Goal: Task Accomplishment & Management: Manage account settings

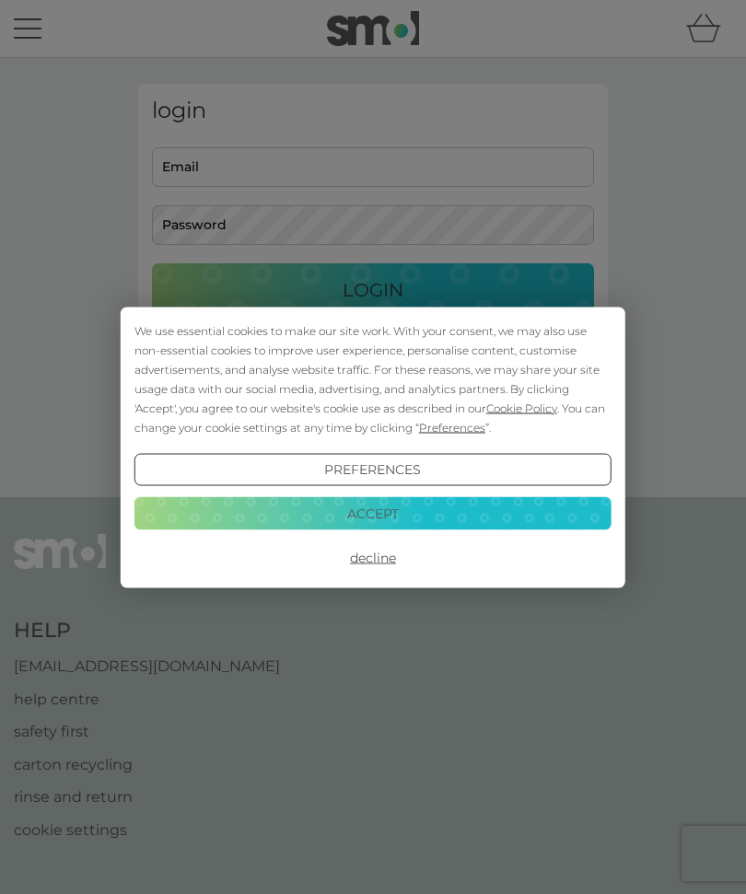
click at [394, 567] on button "Decline" at bounding box center [372, 558] width 477 height 33
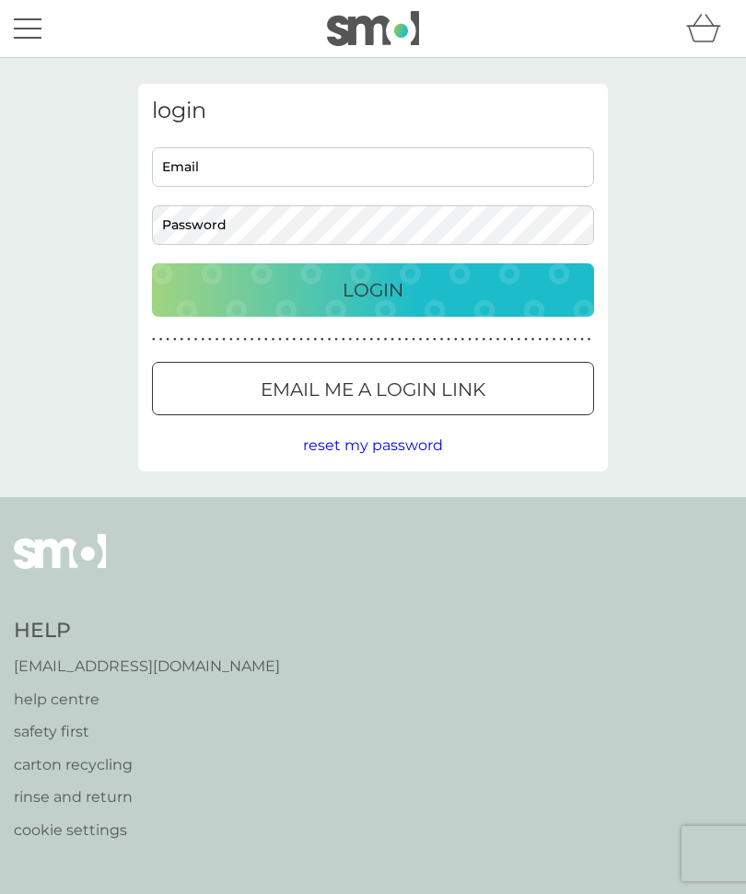
click at [349, 176] on input "Email" at bounding box center [373, 167] width 442 height 40
type input "barbaradob.bd@googlemail.com"
click at [373, 289] on button "Login" at bounding box center [373, 289] width 442 height 53
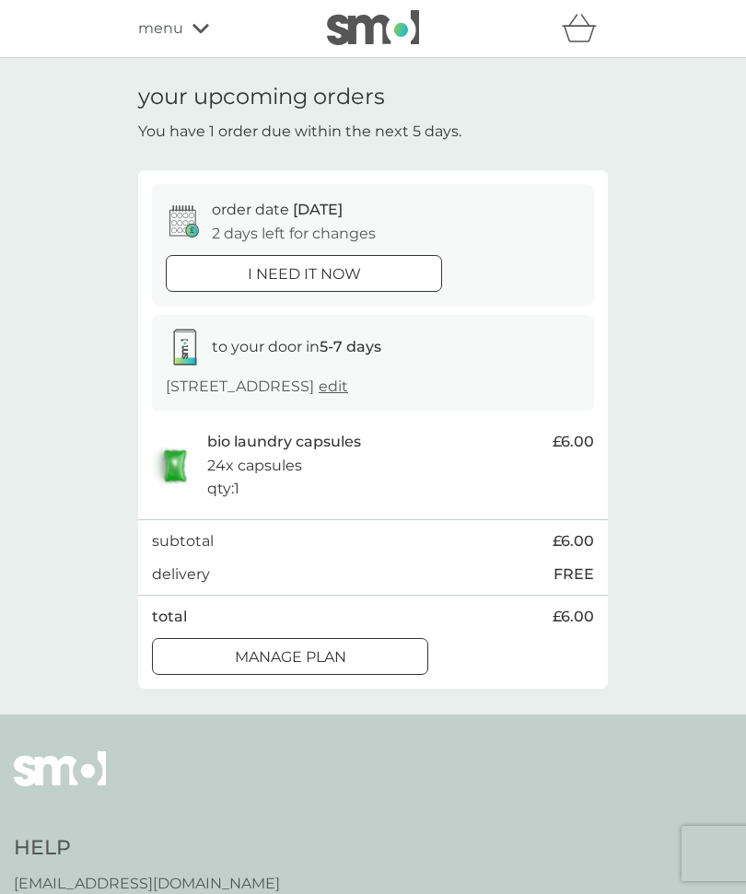
click at [344, 665] on p "Manage plan" at bounding box center [290, 658] width 111 height 24
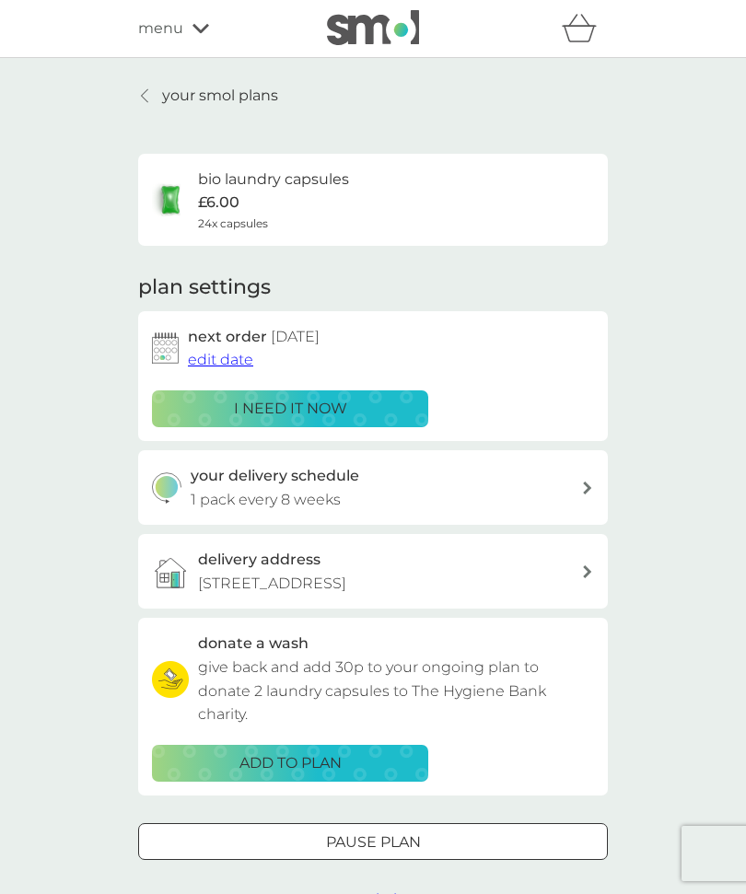
click at [238, 101] on p "your smol plans" at bounding box center [220, 96] width 116 height 24
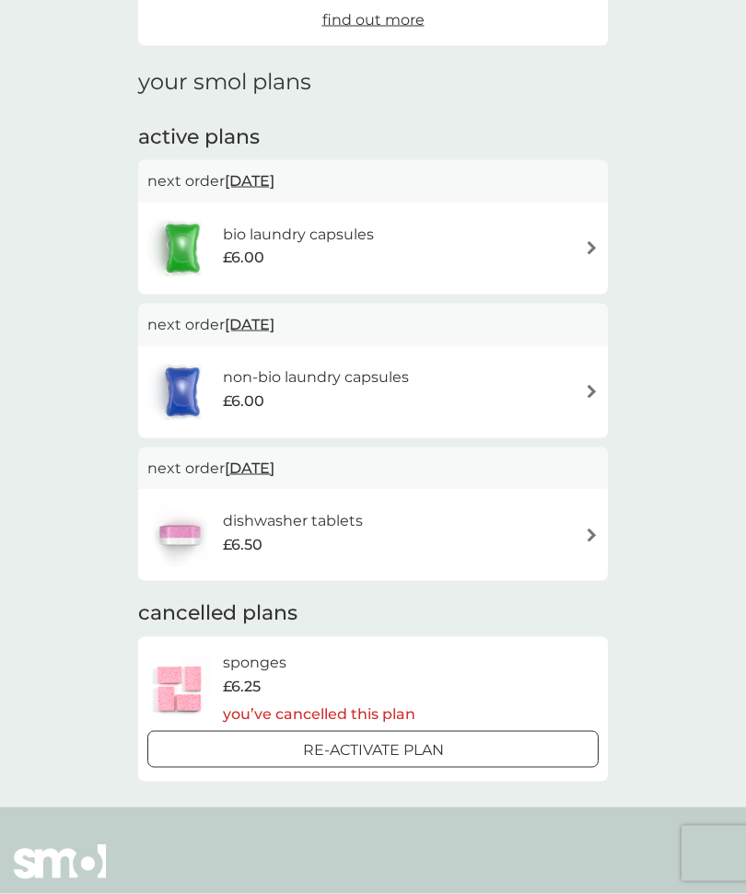
scroll to position [207, 0]
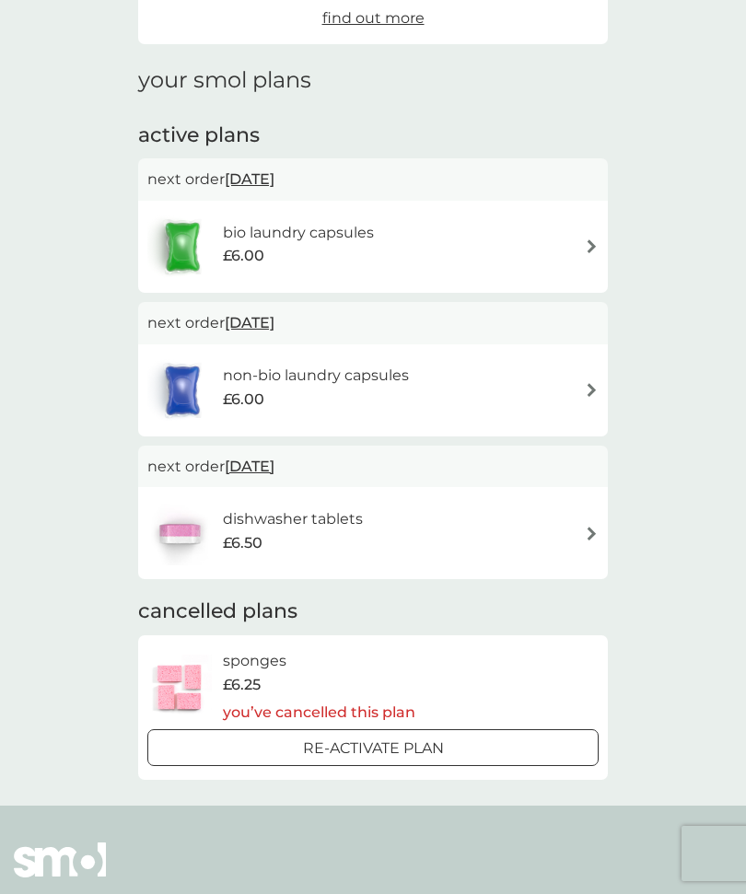
click at [584, 540] on div "dishwasher tablets £6.50" at bounding box center [372, 533] width 451 height 64
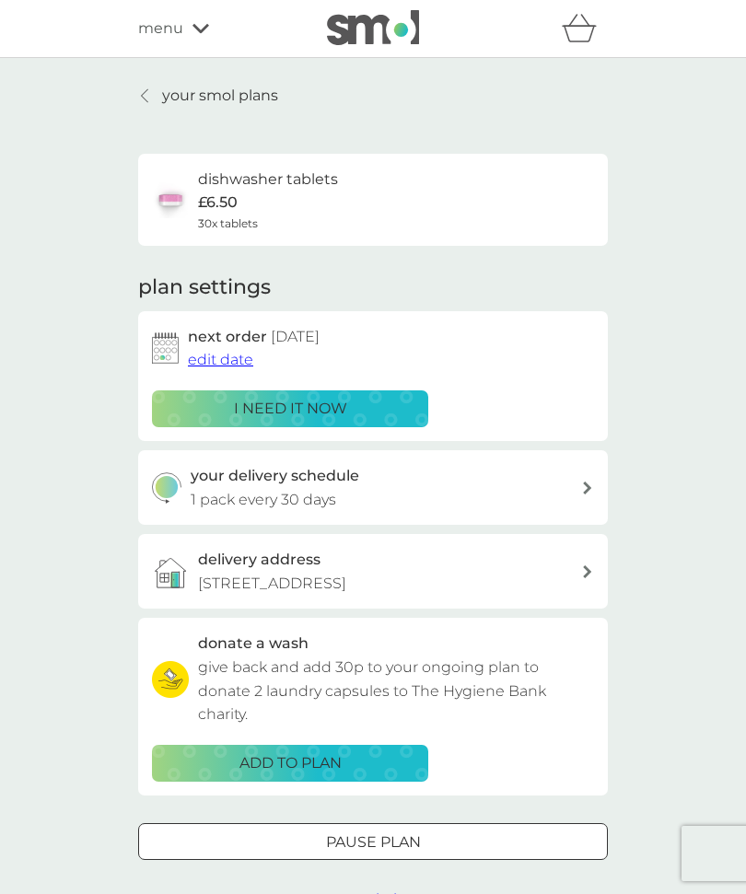
click at [320, 333] on span "3 Nov 2025" at bounding box center [295, 337] width 49 height 18
click at [233, 358] on span "edit date" at bounding box center [220, 360] width 65 height 18
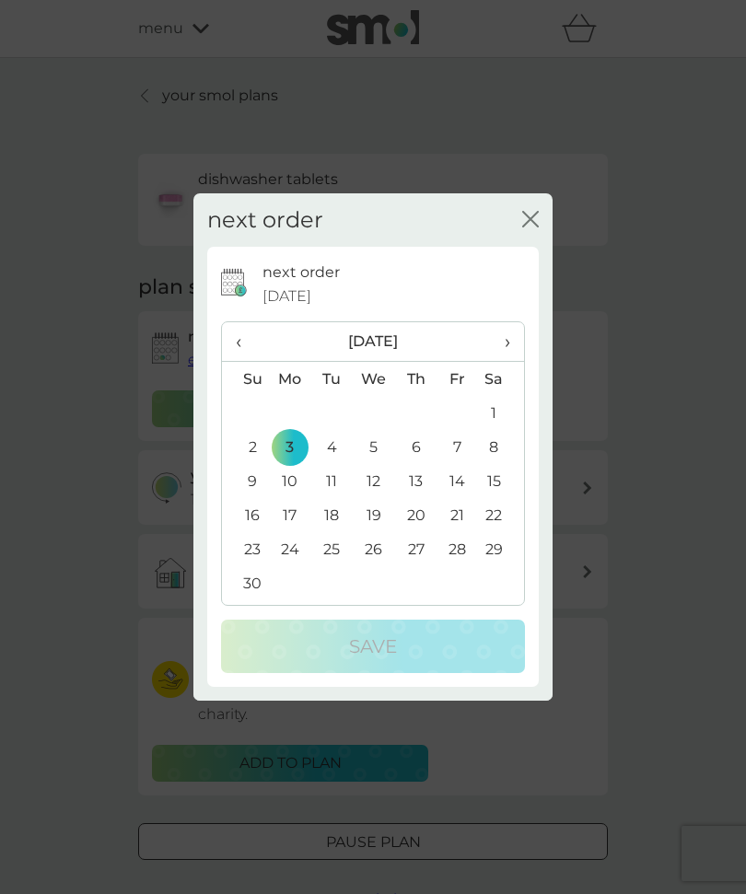
click at [515, 362] on th "›" at bounding box center [501, 342] width 46 height 40
click at [508, 361] on span "›" at bounding box center [501, 341] width 18 height 39
click at [496, 430] on td "3" at bounding box center [501, 413] width 46 height 34
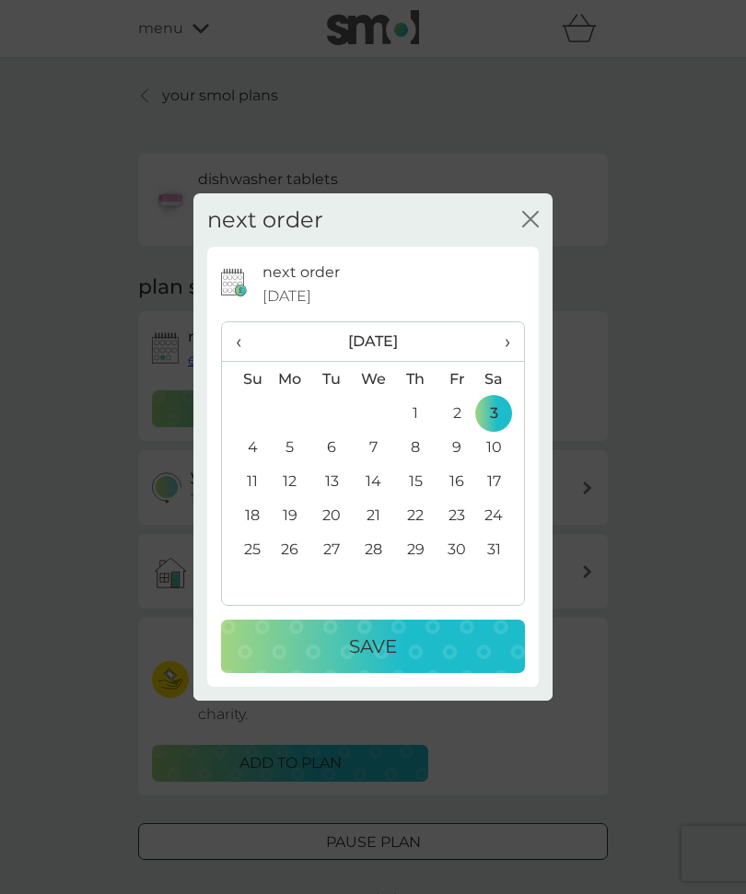
click at [391, 661] on p "Save" at bounding box center [373, 646] width 48 height 29
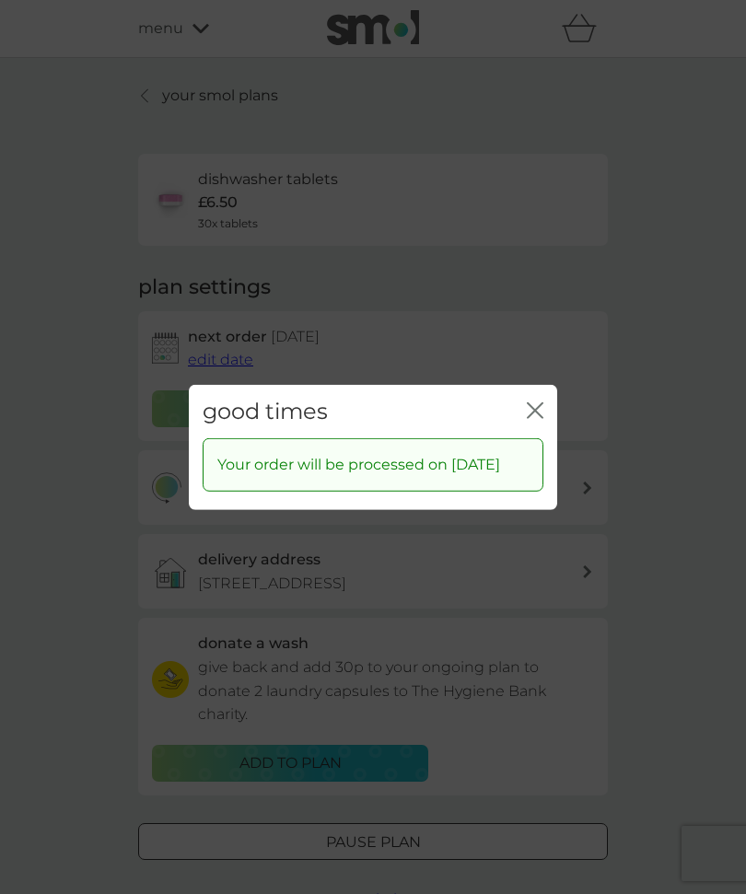
click at [539, 417] on icon "close" at bounding box center [538, 410] width 7 height 15
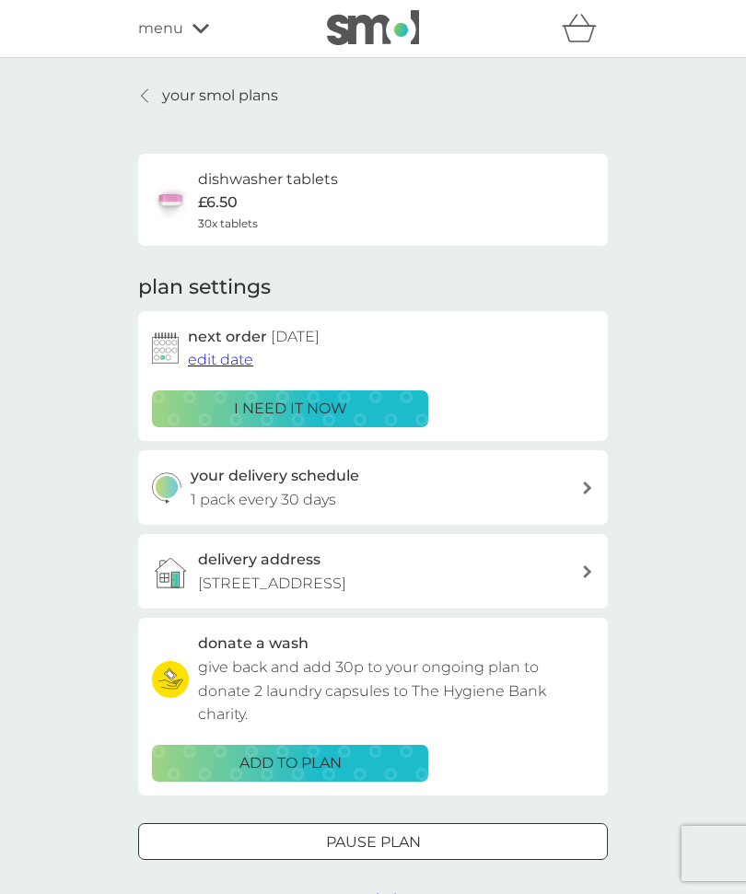
click at [587, 483] on icon at bounding box center [587, 488] width 8 height 13
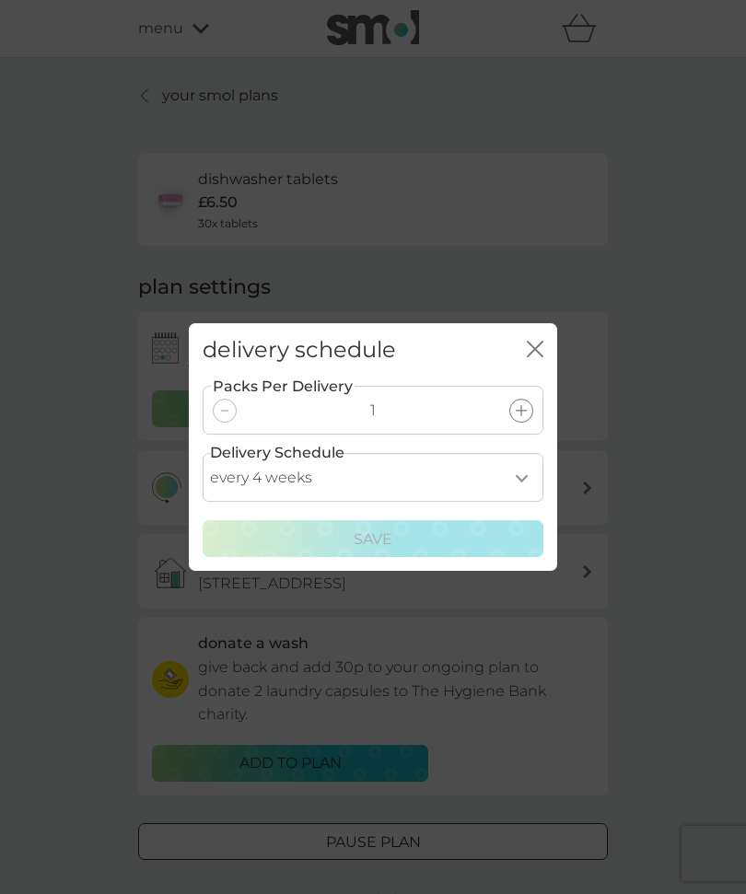
click at [530, 502] on select "every 1 week every 2 weeks every 3 weeks every 4 weeks every 5 weeks every 6 we…" at bounding box center [373, 477] width 341 height 49
select select "35"
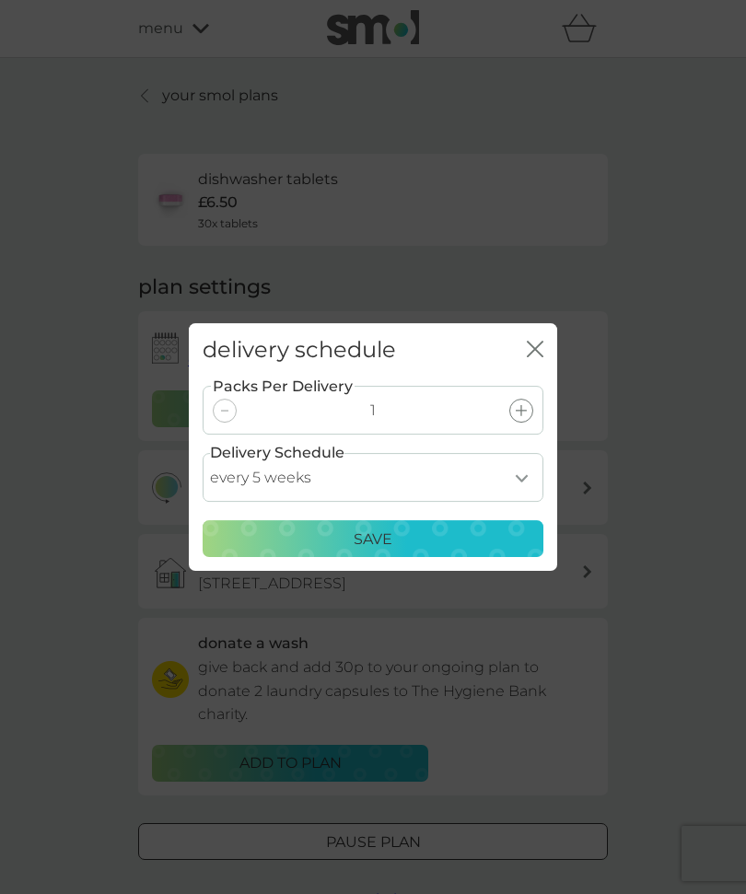
click at [406, 552] on div "Save" at bounding box center [373, 540] width 317 height 24
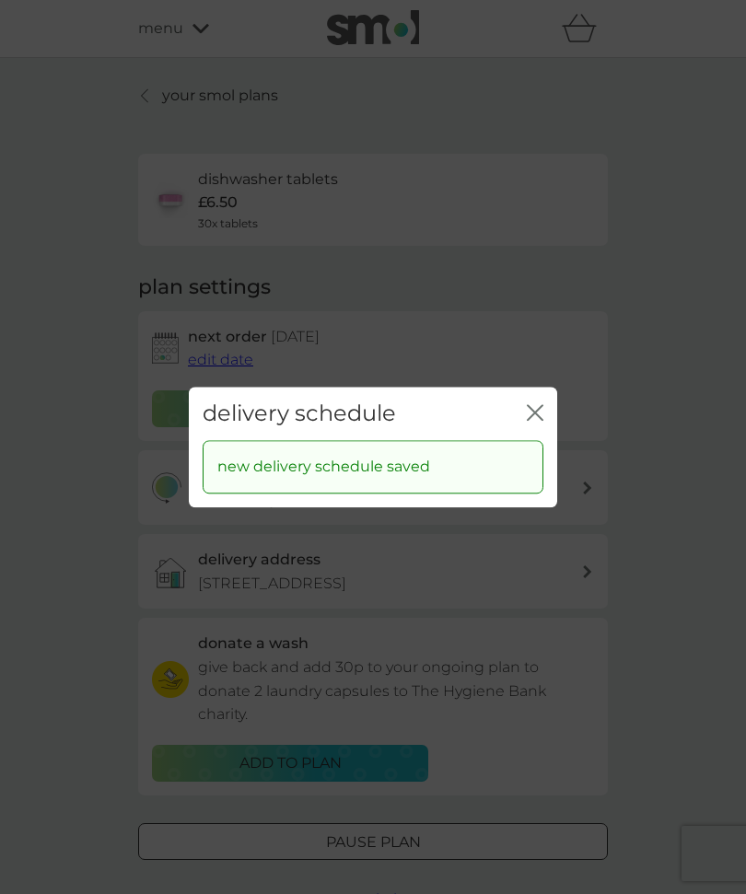
click at [538, 420] on icon "close" at bounding box center [538, 412] width 7 height 15
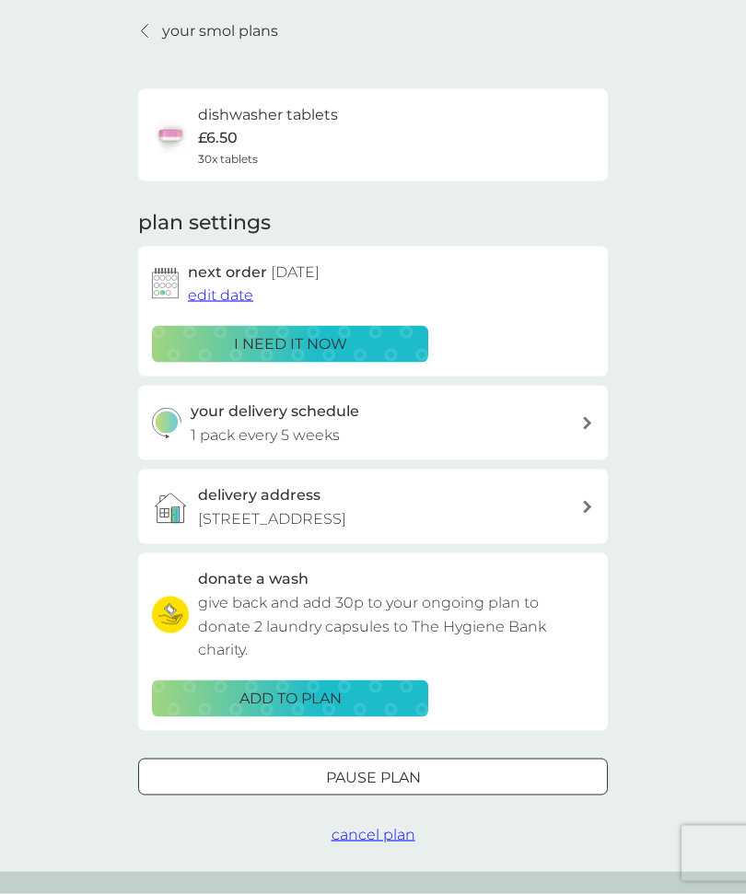
scroll to position [60, 0]
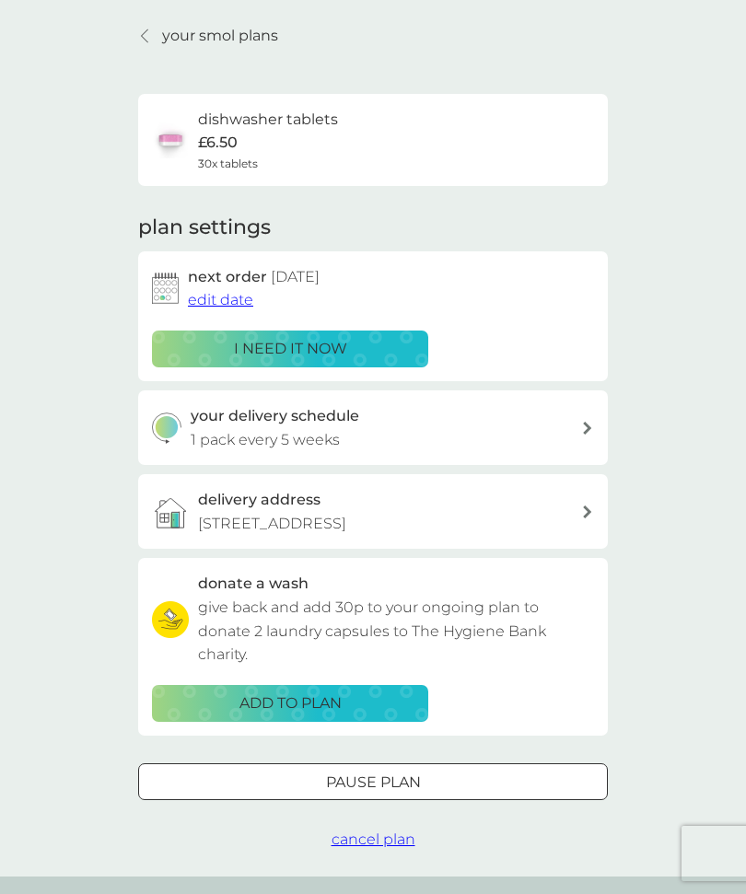
click at [241, 303] on span "edit date" at bounding box center [220, 300] width 65 height 18
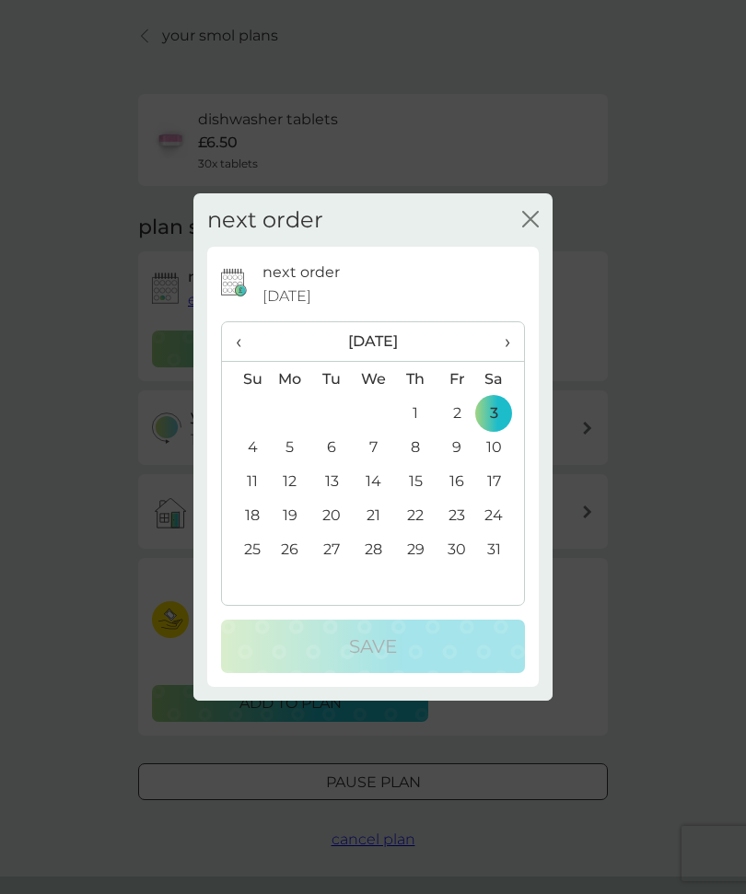
click at [394, 661] on p "Save" at bounding box center [373, 646] width 48 height 29
click at [523, 228] on icon "close" at bounding box center [530, 219] width 17 height 17
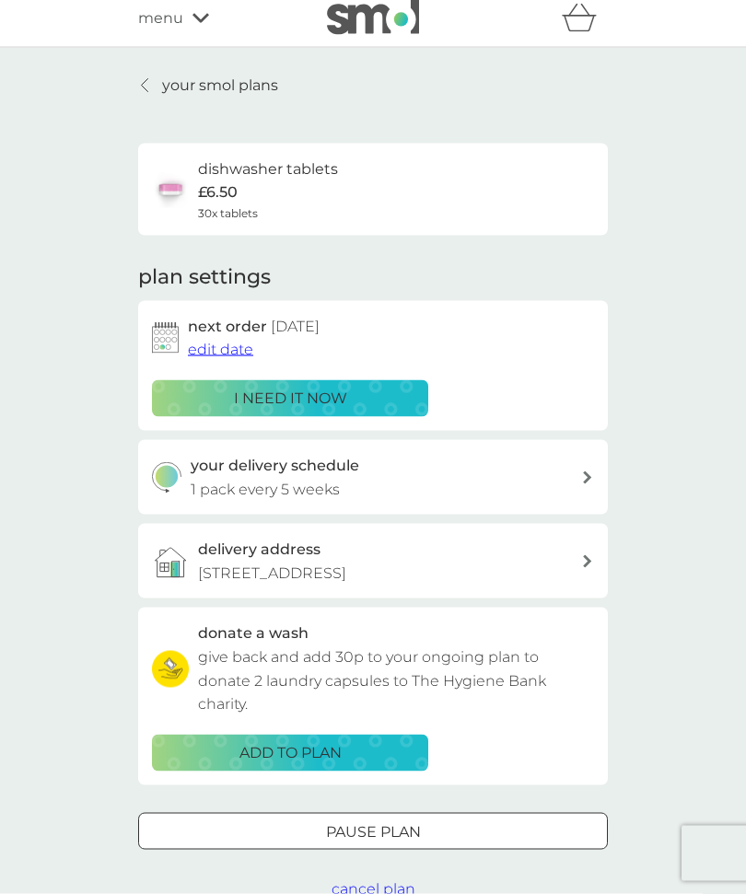
scroll to position [0, 0]
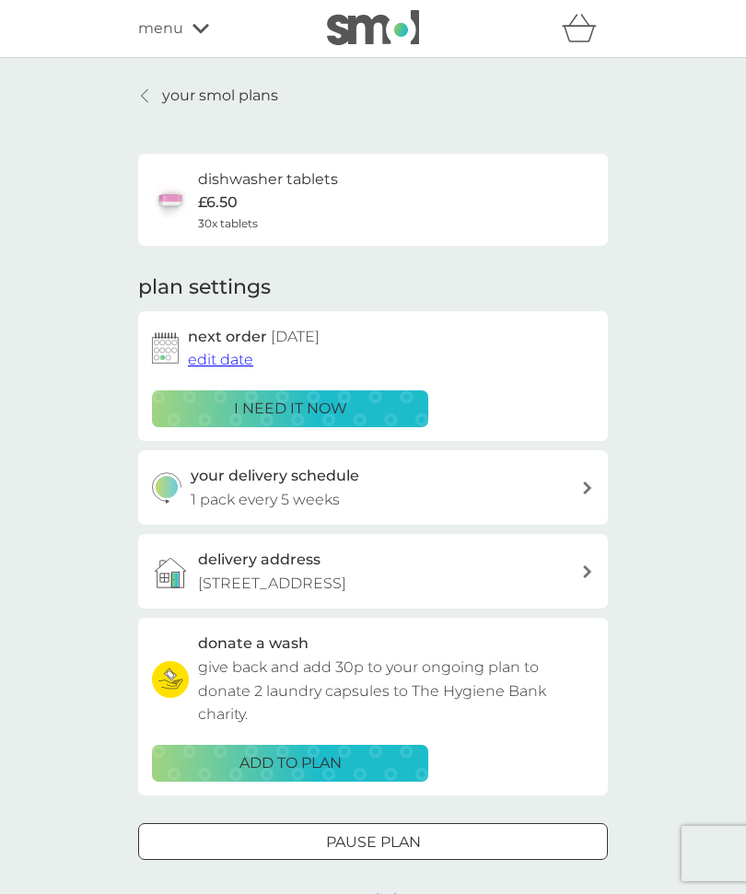
click at [162, 94] on p "your smol plans" at bounding box center [220, 96] width 116 height 24
